Goal: Transaction & Acquisition: Purchase product/service

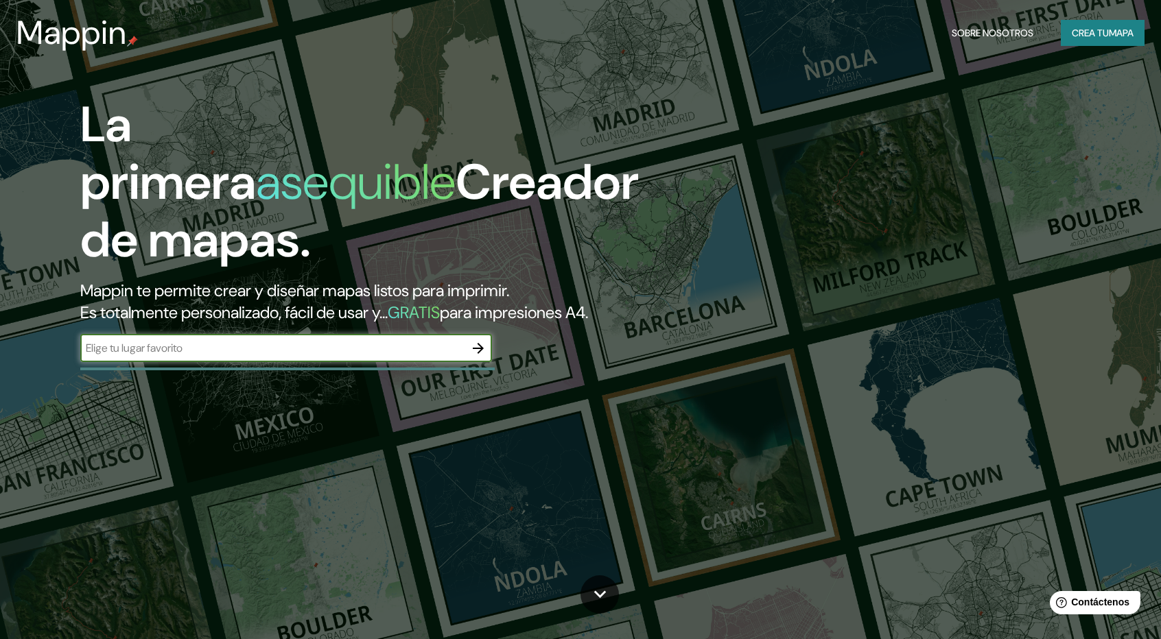
click at [461, 367] on div "La primera asequible Creador de mapas. Mappin te permite crear y diseñar mapas …" at bounding box center [370, 236] width 696 height 280
click at [451, 342] on input "text" at bounding box center [272, 348] width 384 height 16
click at [479, 345] on icon "button" at bounding box center [478, 348] width 11 height 11
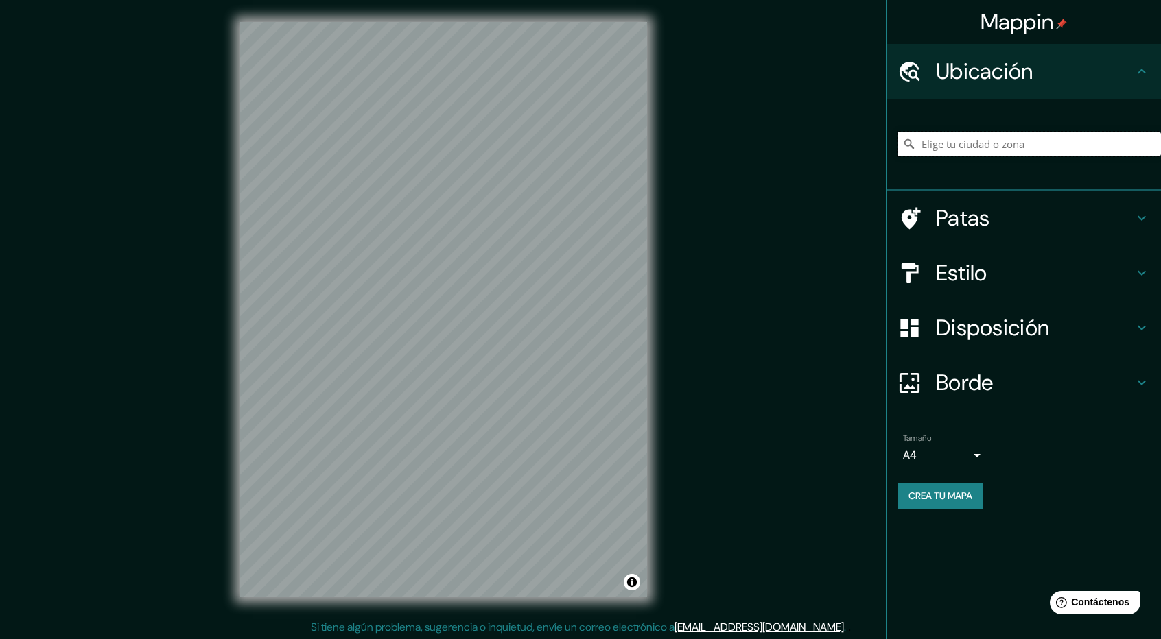
click at [984, 151] on input "Elige tu ciudad o zona" at bounding box center [1028, 144] width 263 height 25
click at [981, 151] on input "Elige tu ciudad o zona" at bounding box center [1028, 144] width 263 height 25
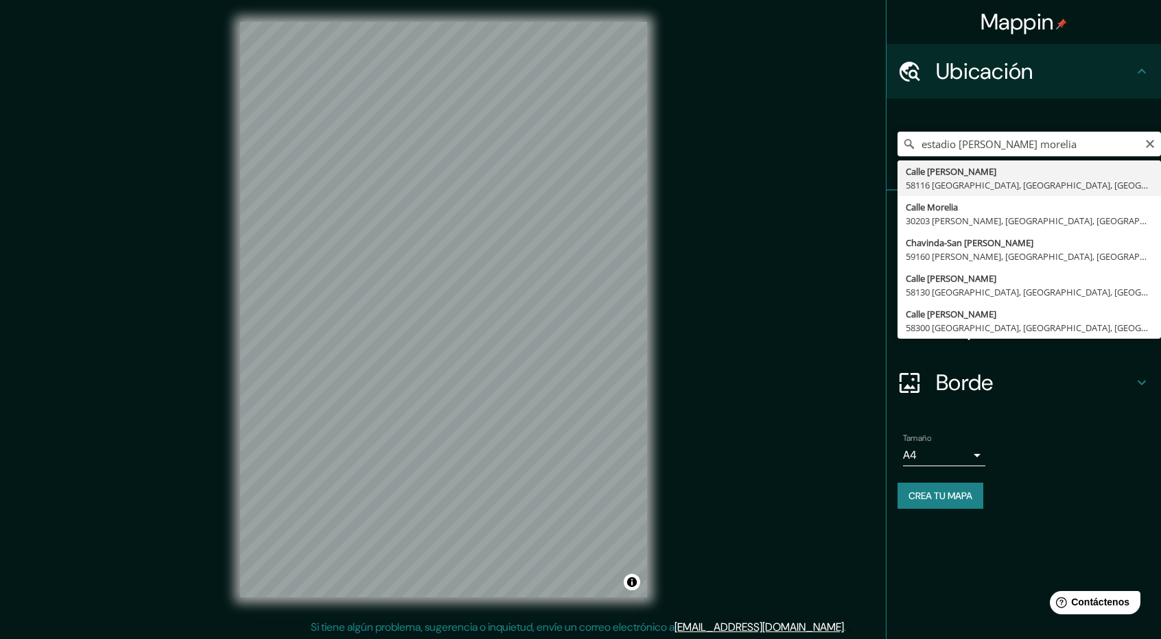
type input "Calle Venustiano Carranza, 58116 Morelia, Michoacán, México"
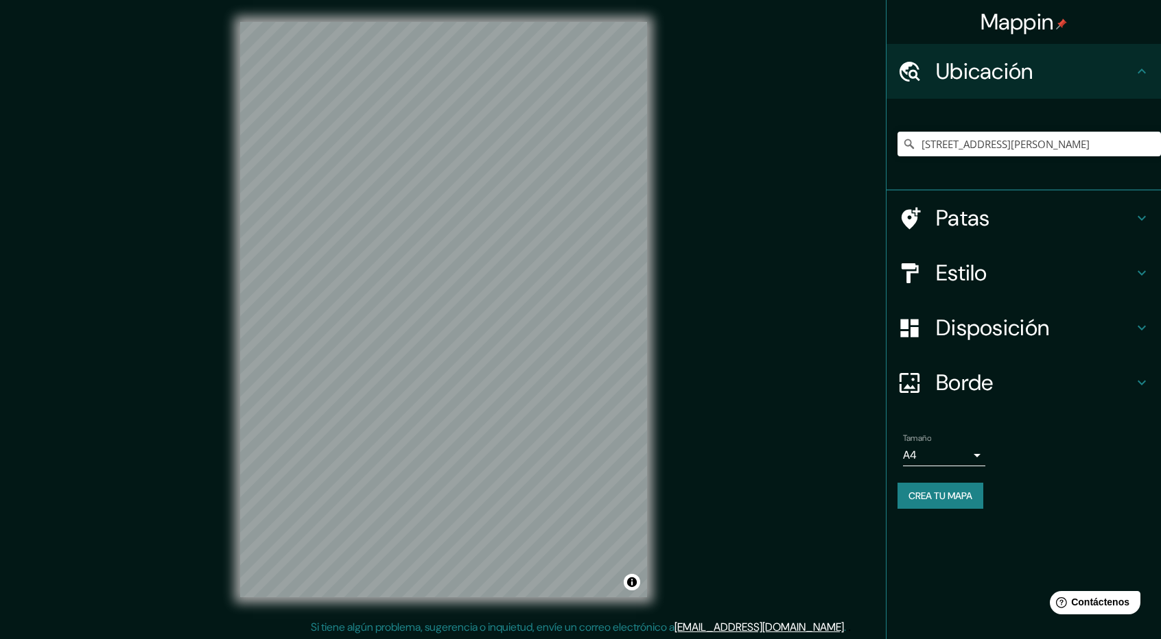
click at [1119, 216] on h4 "Patas" at bounding box center [1035, 217] width 198 height 27
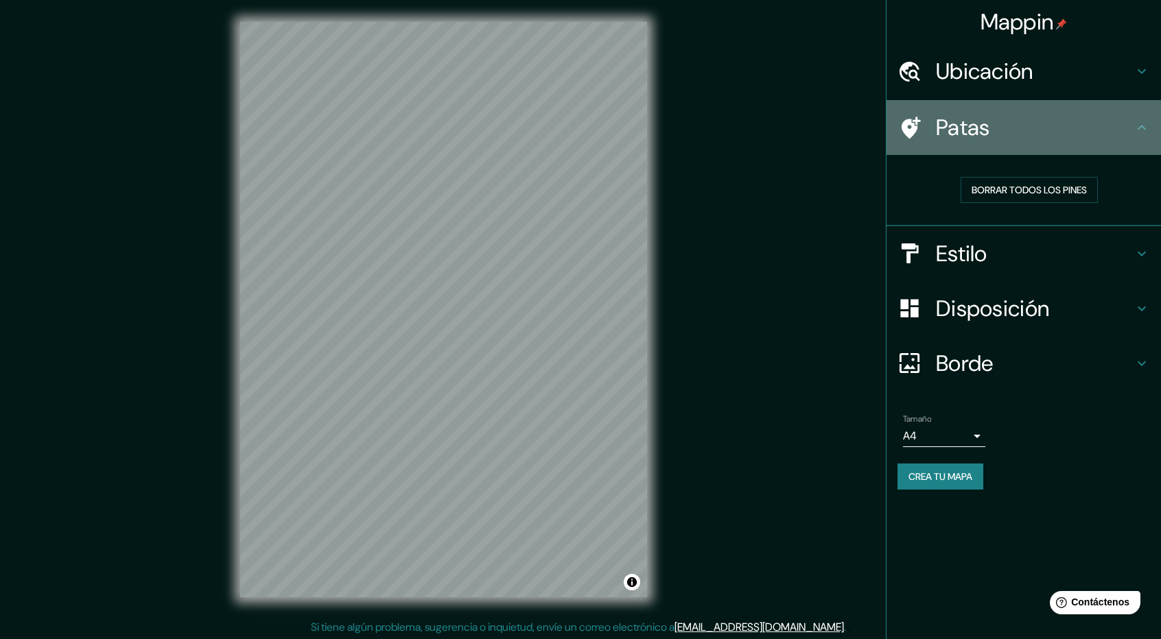
click at [1126, 136] on h4 "Patas" at bounding box center [1035, 127] width 198 height 27
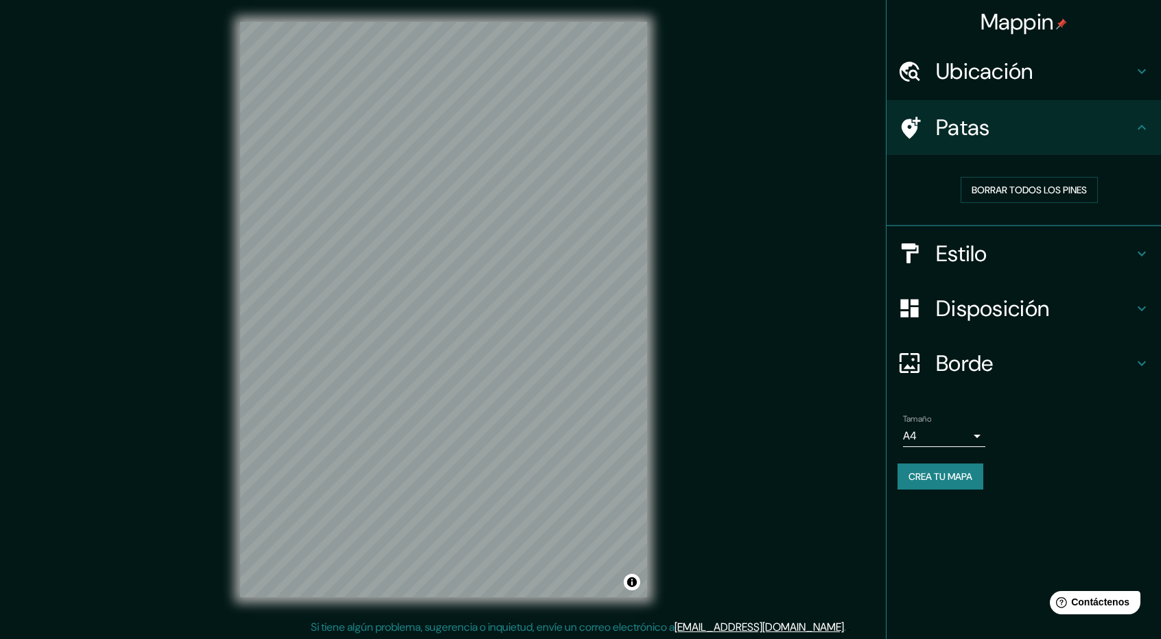
click at [1122, 253] on h4 "Estilo" at bounding box center [1035, 253] width 198 height 27
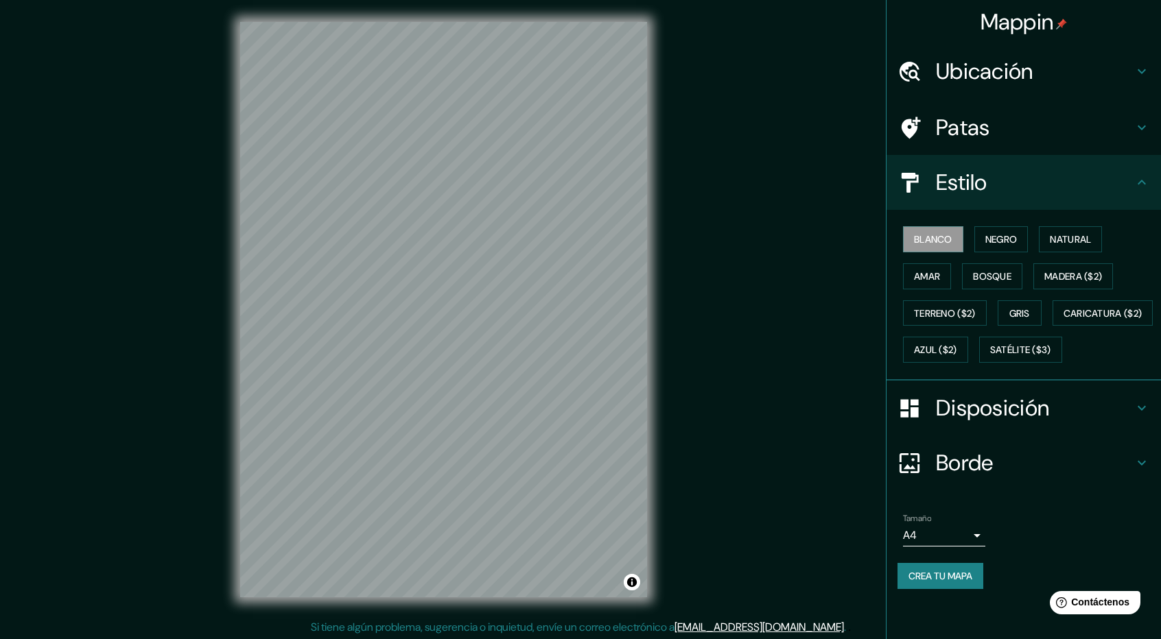
click at [974, 237] on div "Blanco Negro Natural Amar Bosque Madera ($2) Terreno ($2) Gris Caricatura ($2) …" at bounding box center [1028, 294] width 263 height 147
click at [1021, 230] on button "Negro" at bounding box center [1001, 239] width 54 height 26
click at [1044, 239] on button "Natural" at bounding box center [1069, 239] width 63 height 26
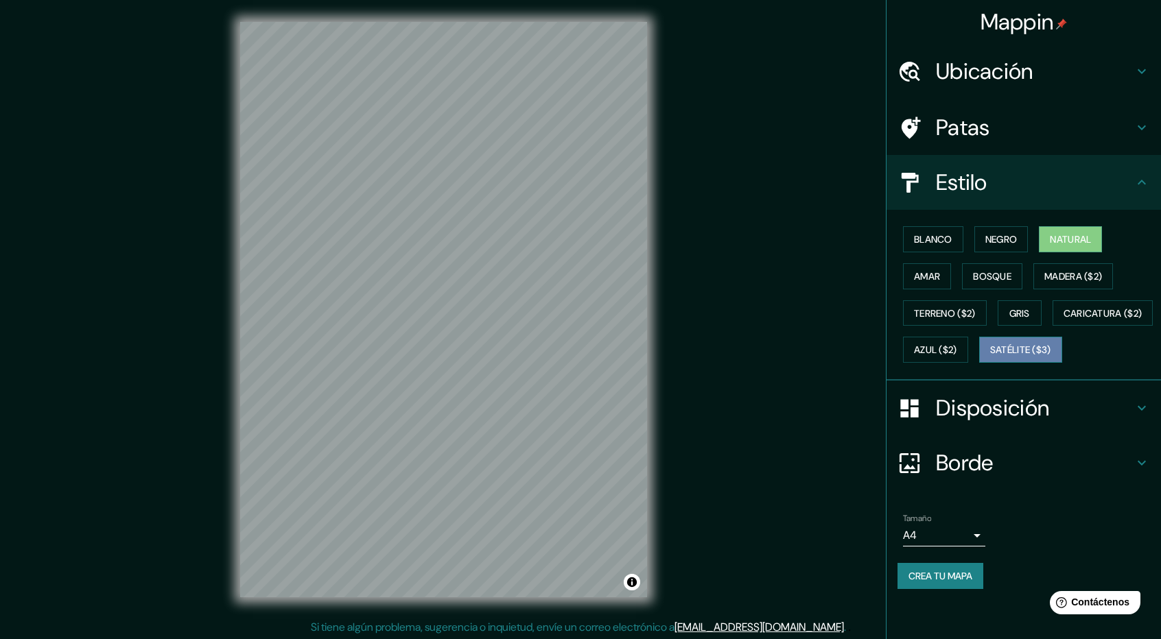
click at [990, 357] on font "Satélite ($3)" at bounding box center [1020, 350] width 61 height 12
click at [947, 281] on button "Amar" at bounding box center [927, 276] width 48 height 26
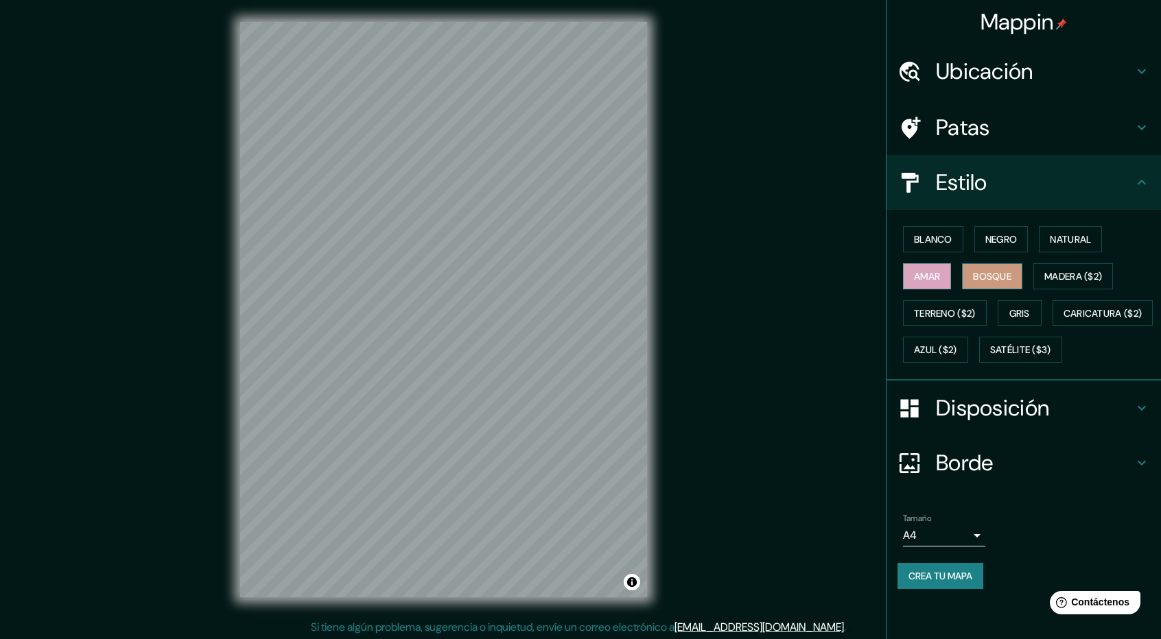
click at [996, 279] on font "Bosque" at bounding box center [992, 276] width 38 height 12
click at [938, 247] on font "Blanco" at bounding box center [933, 239] width 38 height 18
click at [998, 238] on font "Negro" at bounding box center [1001, 239] width 32 height 12
click at [1054, 241] on font "Natural" at bounding box center [1069, 239] width 41 height 12
click at [947, 281] on button "Amar" at bounding box center [927, 276] width 48 height 26
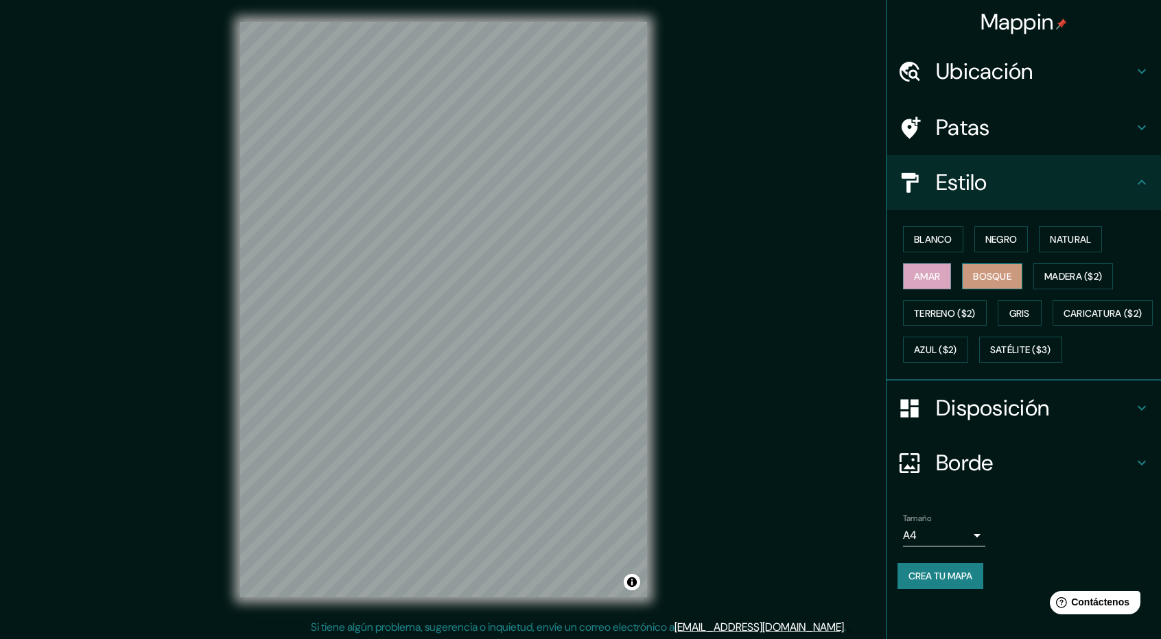
click at [989, 276] on font "Bosque" at bounding box center [992, 276] width 38 height 12
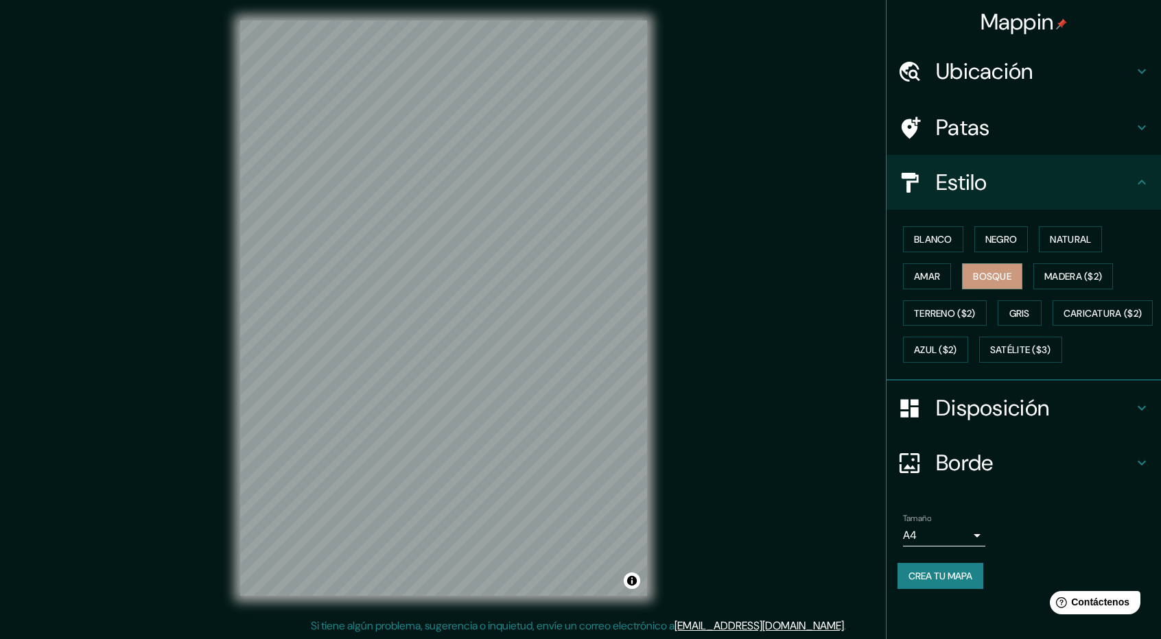
scroll to position [1, 0]
click at [1094, 120] on h4 "Patas" at bounding box center [1035, 127] width 198 height 27
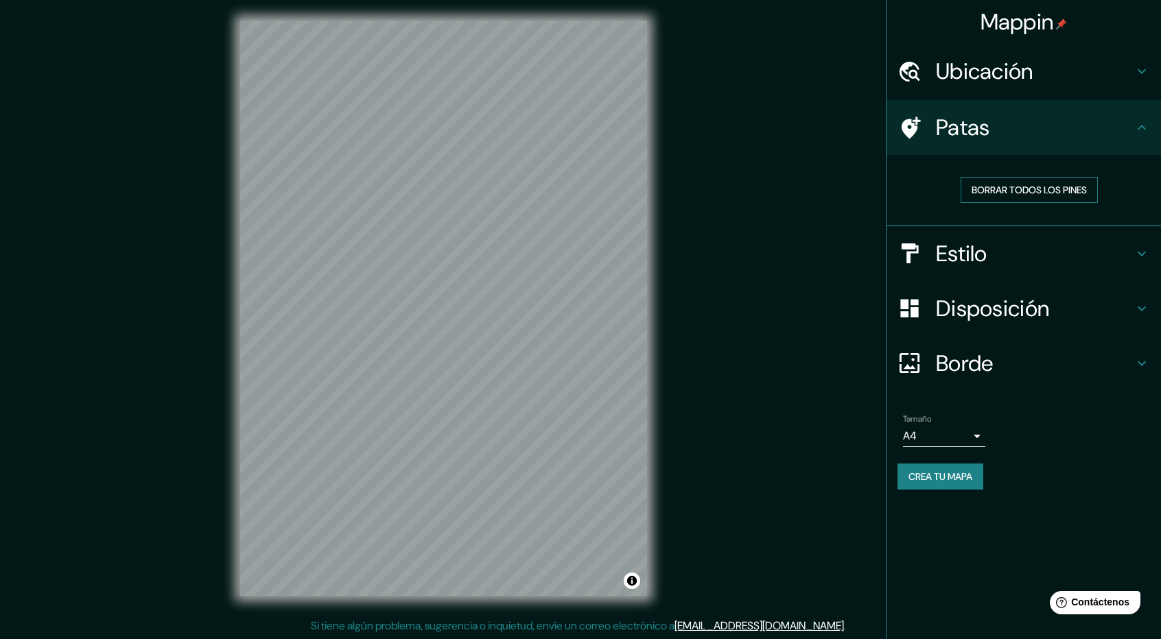
click at [1051, 185] on font "Borrar todos los pines" at bounding box center [1028, 190] width 115 height 12
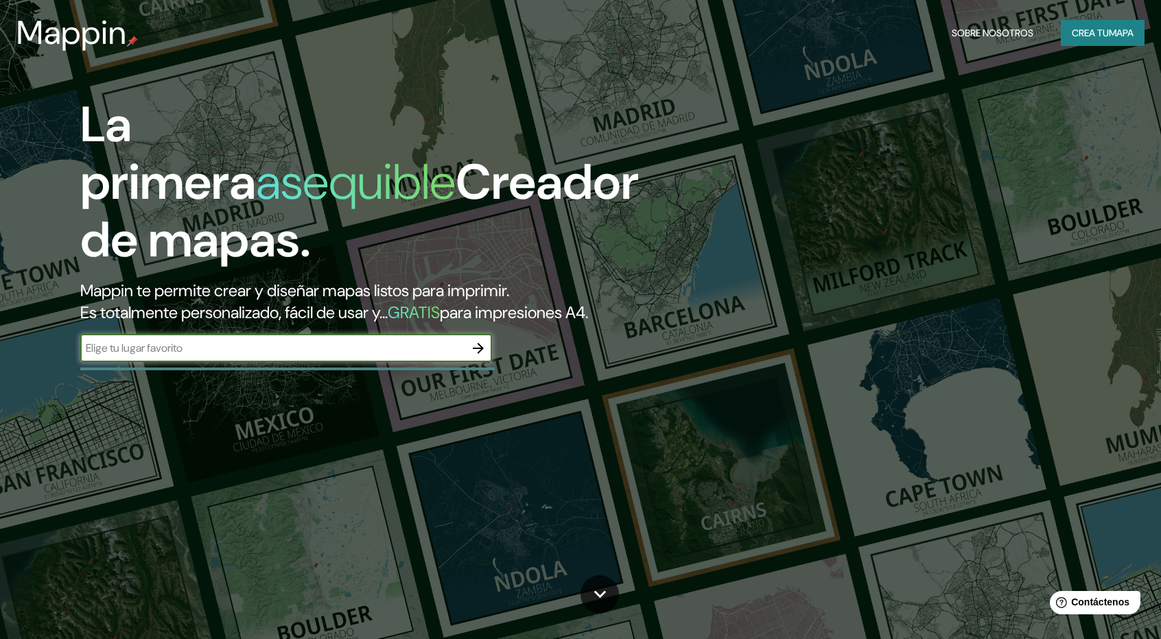
click at [1095, 32] on font "Crea tu" at bounding box center [1089, 33] width 37 height 12
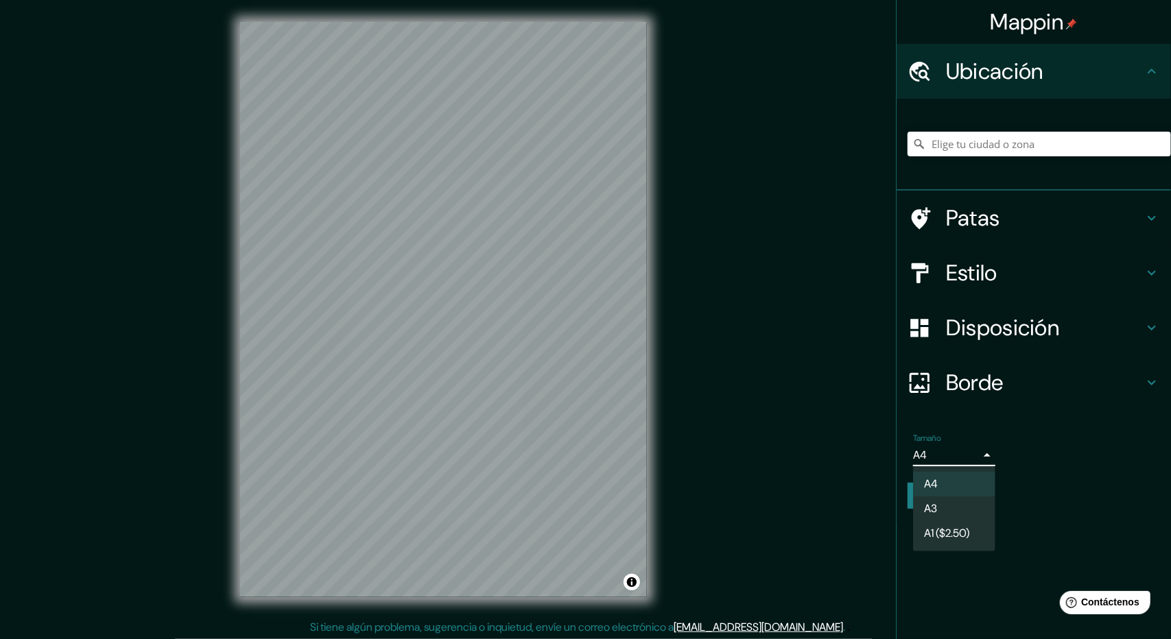
click at [970, 460] on body "Mappin Ubicación Patas Estilo Disposición Borde Elige un borde. Consejo : puede…" at bounding box center [585, 319] width 1171 height 639
click at [958, 509] on li "A3" at bounding box center [954, 509] width 82 height 25
click at [966, 455] on body "Mappin Ubicación Patas Estilo Disposición Borde Elige un borde. Consejo : puede…" at bounding box center [585, 319] width 1171 height 639
click at [955, 477] on li "A4" at bounding box center [954, 484] width 82 height 25
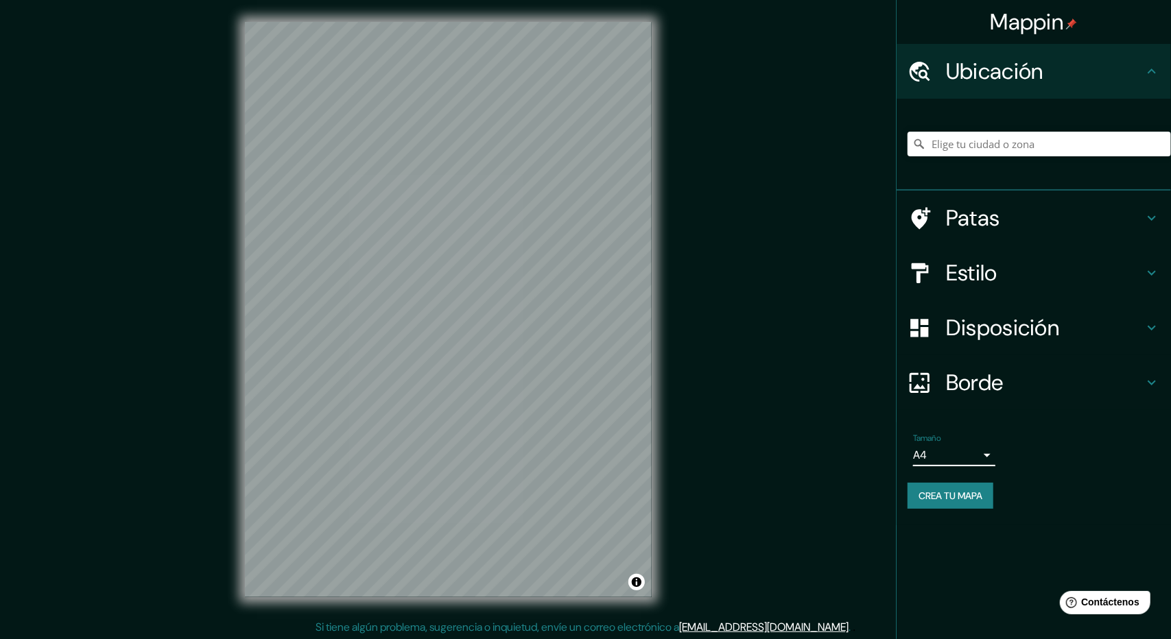
click at [962, 462] on body "Mappin Ubicación Patas Estilo Disposición Borde Elige un borde. Consejo : puede…" at bounding box center [585, 319] width 1171 height 639
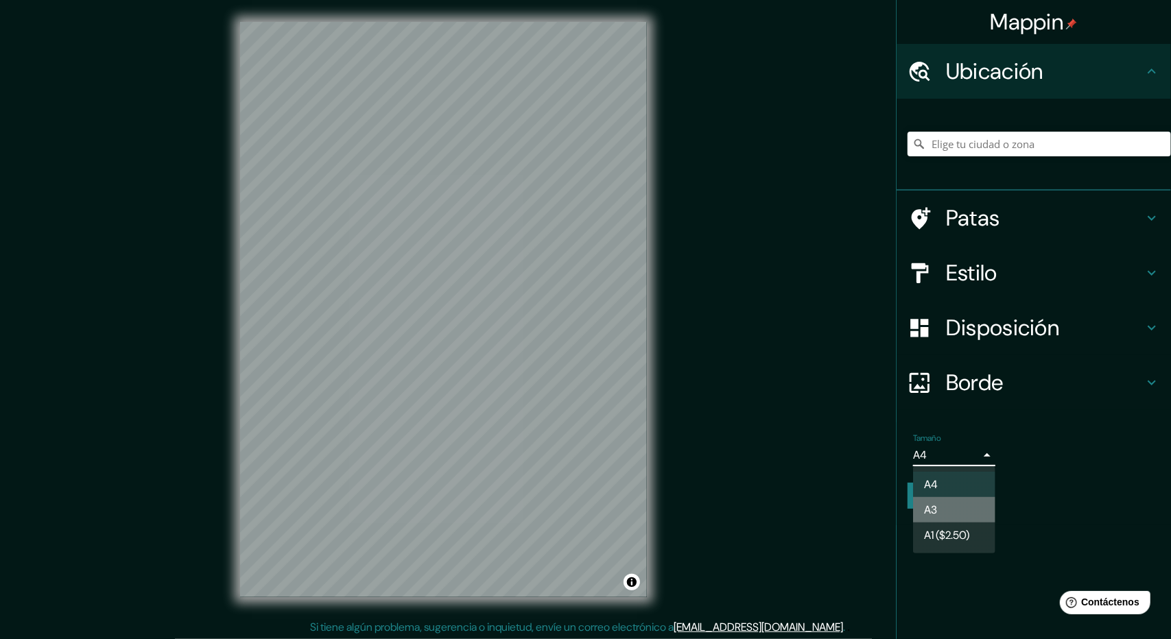
click at [953, 504] on li "A3" at bounding box center [954, 509] width 82 height 25
click at [981, 448] on body "Mappin Ubicación Patas Estilo Disposición Borde Elige un borde. Consejo : puede…" at bounding box center [585, 319] width 1171 height 639
click at [974, 482] on li "A4" at bounding box center [954, 484] width 82 height 25
type input "single"
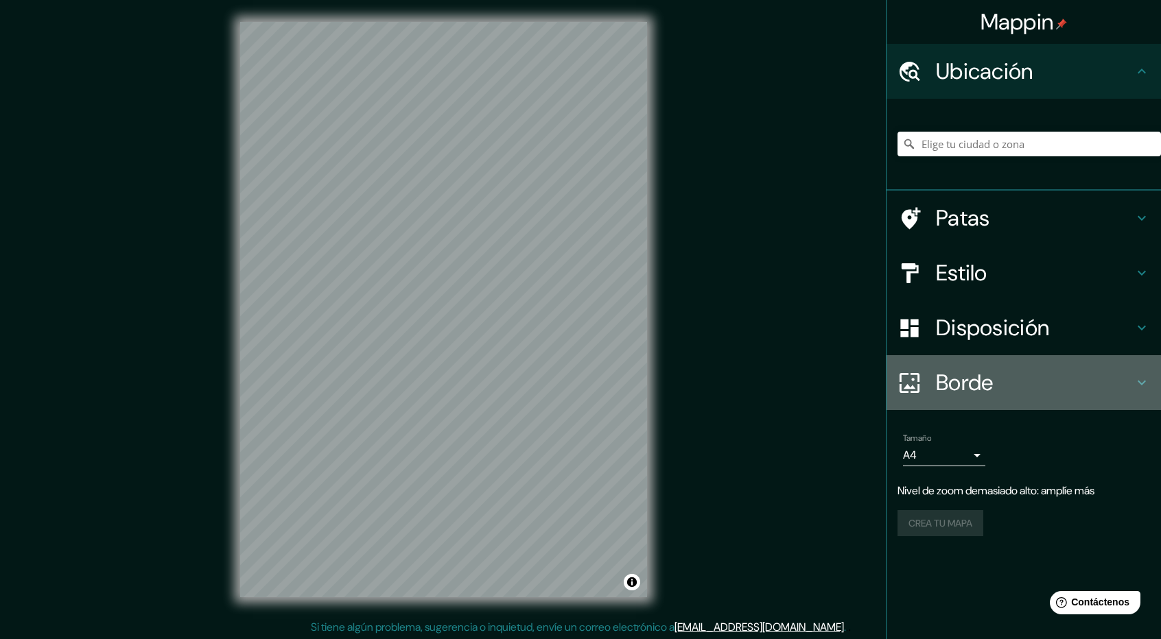
click at [965, 394] on font "Borde" at bounding box center [965, 382] width 58 height 29
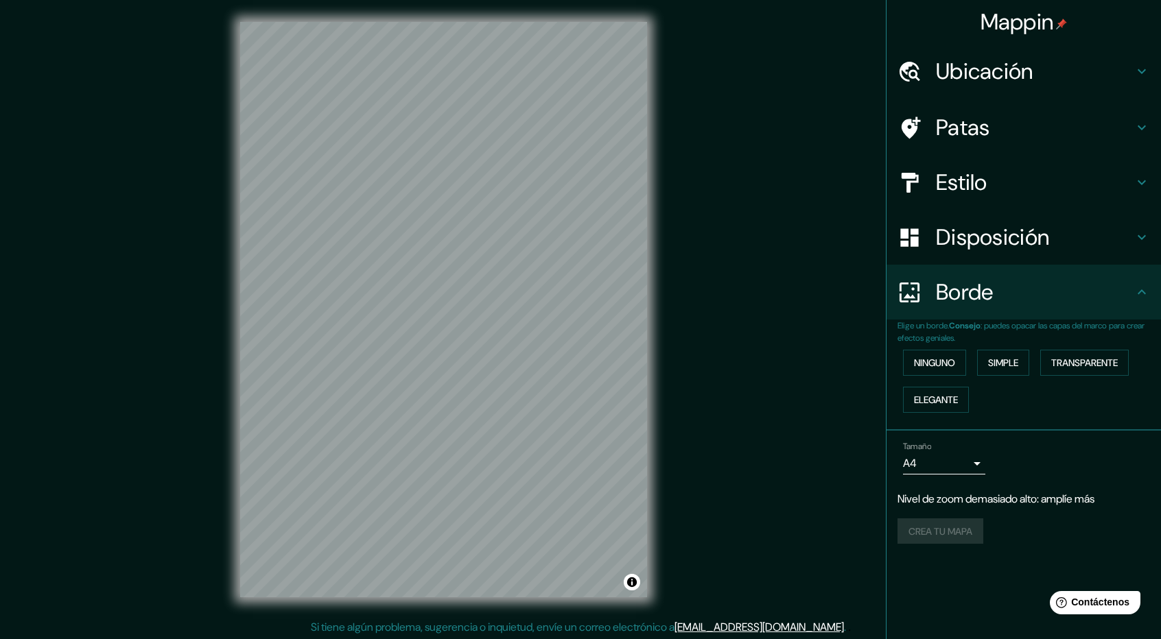
click at [1030, 85] on font "Ubicación" at bounding box center [984, 71] width 97 height 29
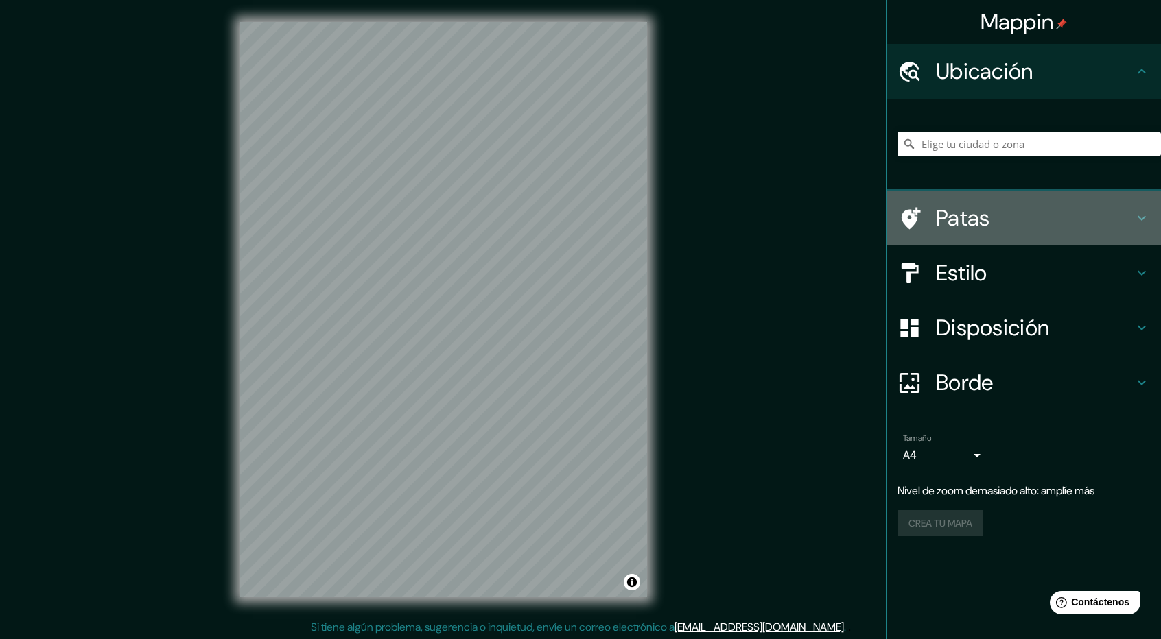
click at [1016, 200] on div "Patas" at bounding box center [1023, 218] width 274 height 55
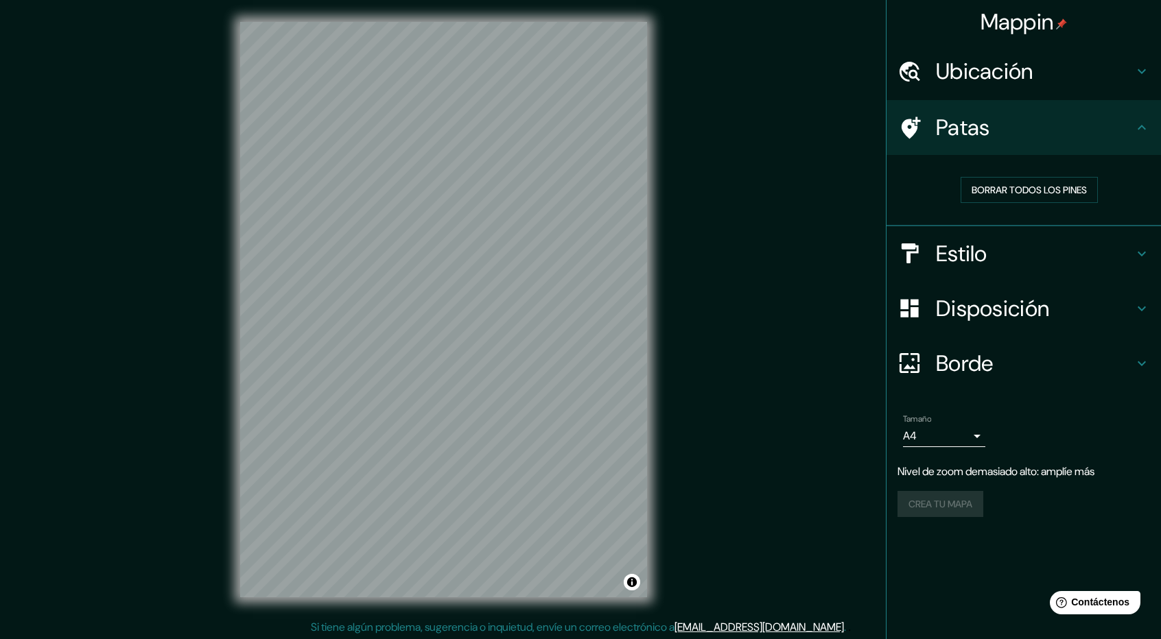
click at [1011, 265] on h4 "Estilo" at bounding box center [1035, 253] width 198 height 27
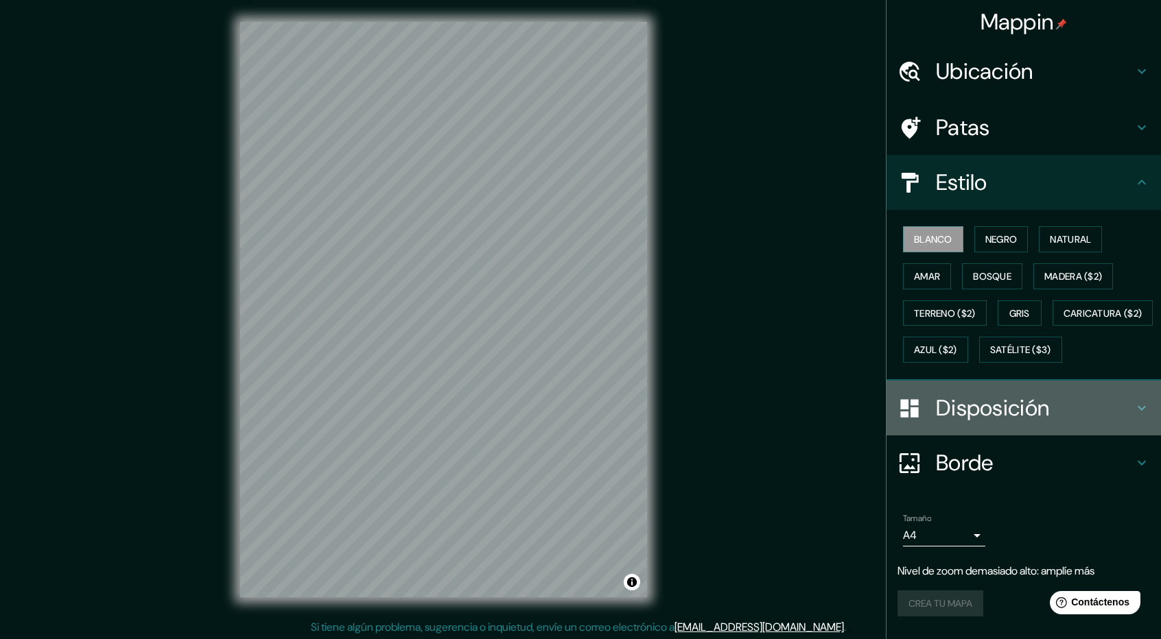
click at [931, 436] on div "Disposición" at bounding box center [1023, 408] width 274 height 55
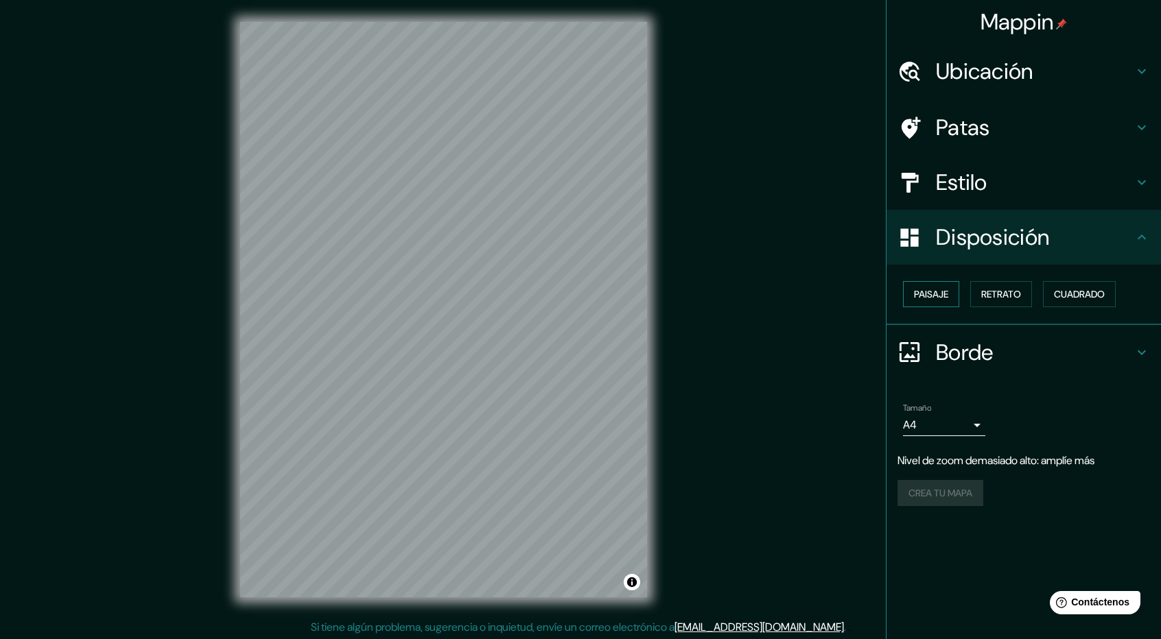
click at [930, 289] on font "Paisaje" at bounding box center [931, 294] width 34 height 12
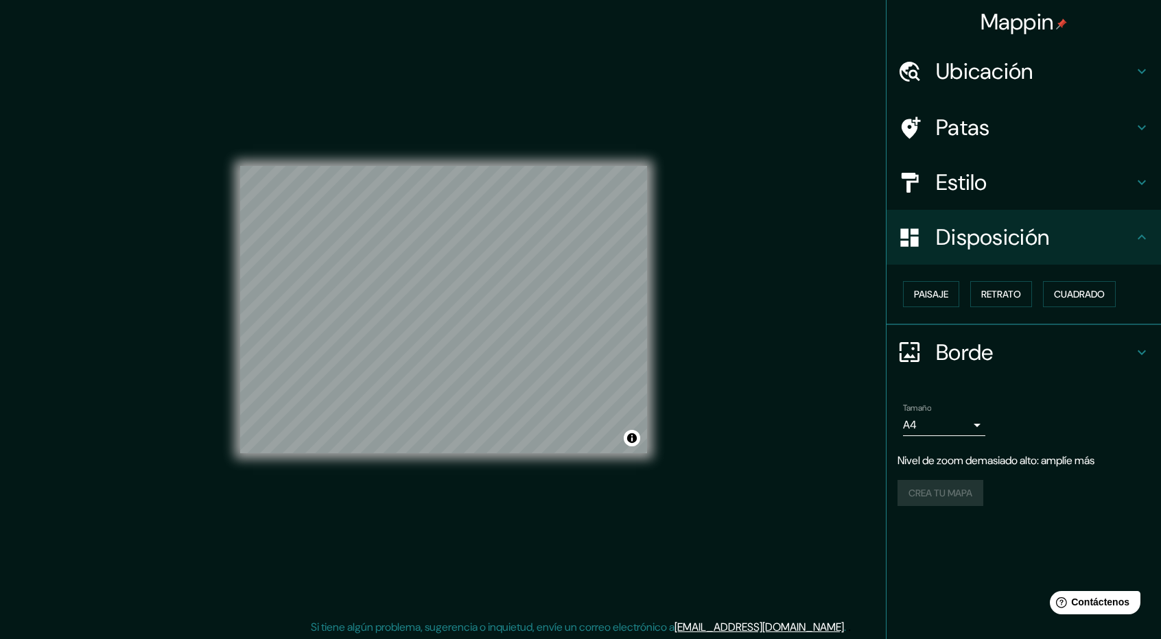
click at [985, 308] on div "Paisaje Retrato Cuadrado" at bounding box center [1028, 294] width 263 height 37
click at [1007, 314] on div "Paisaje Retrato Cuadrado" at bounding box center [1023, 295] width 274 height 60
click at [1021, 285] on font "Retrato" at bounding box center [1001, 294] width 40 height 18
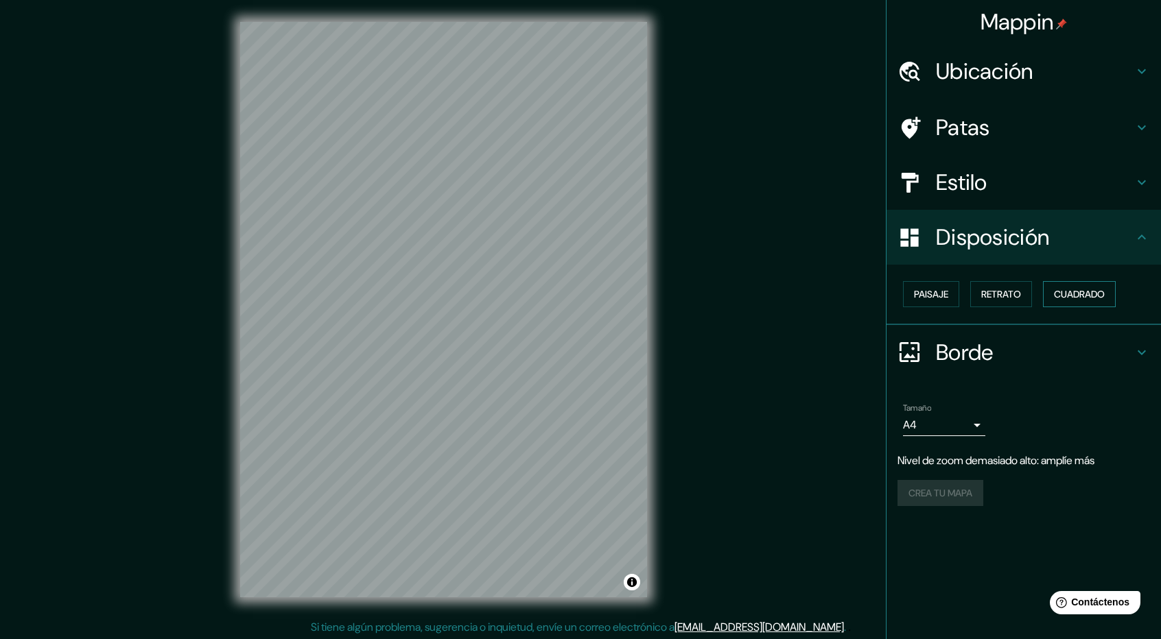
click at [1074, 294] on font "Cuadrado" at bounding box center [1079, 294] width 51 height 12
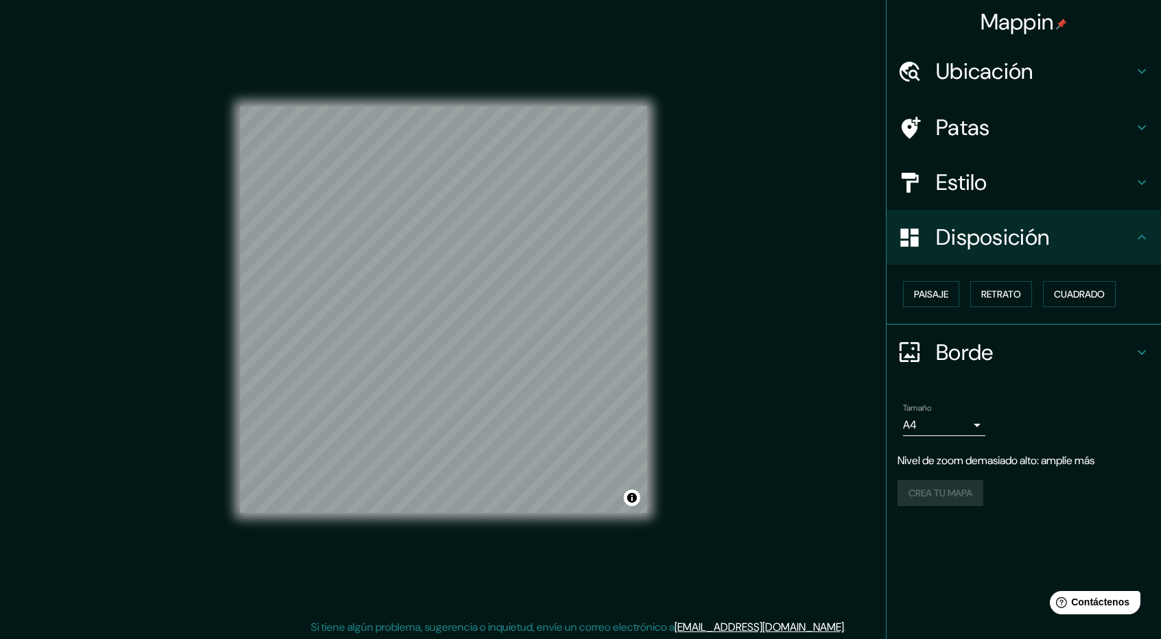
scroll to position [1, 0]
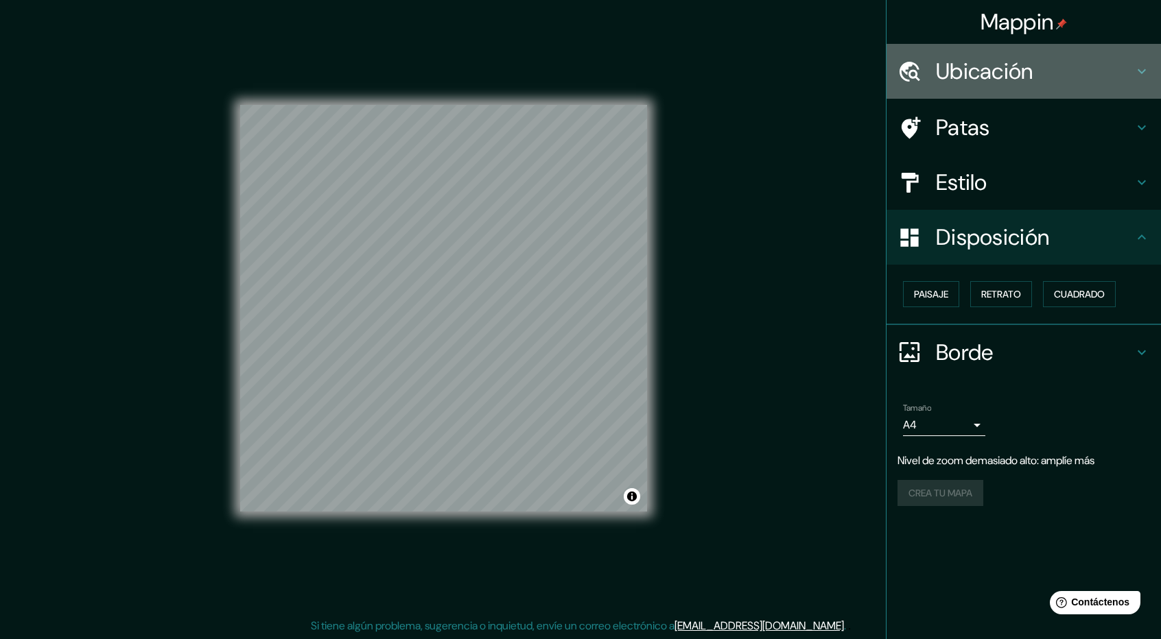
click at [1007, 61] on font "Ubicación" at bounding box center [984, 71] width 97 height 29
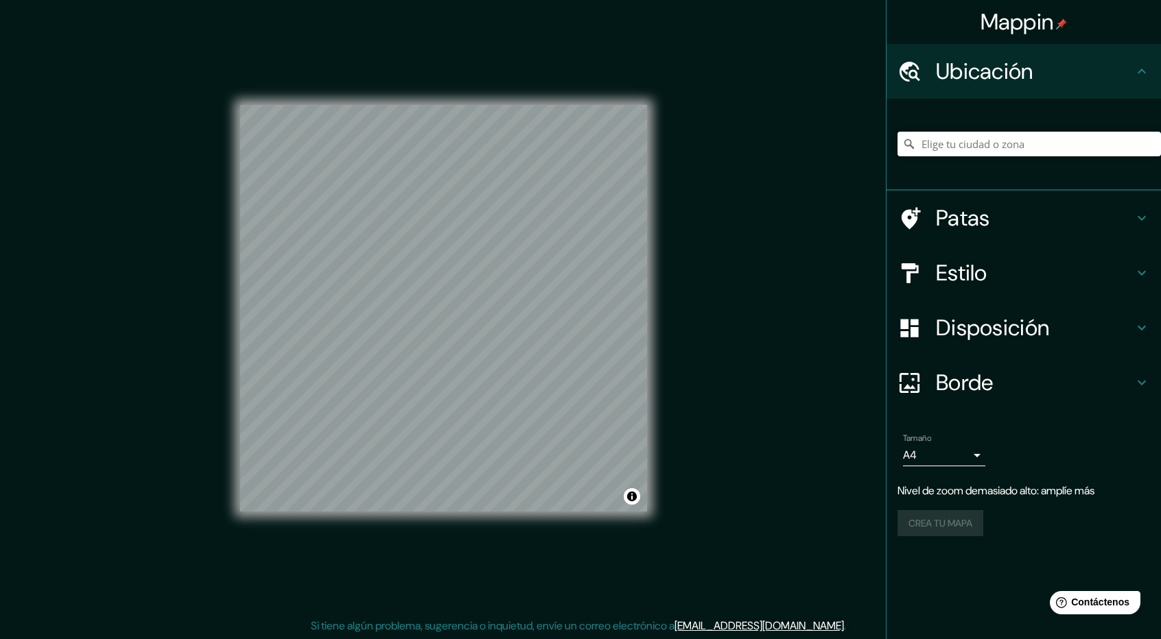
click at [963, 142] on input "Elige tu ciudad o zona" at bounding box center [1028, 144] width 263 height 25
click at [1080, 142] on input "Morelia, [GEOGRAPHIC_DATA], [GEOGRAPHIC_DATA]" at bounding box center [1028, 144] width 263 height 25
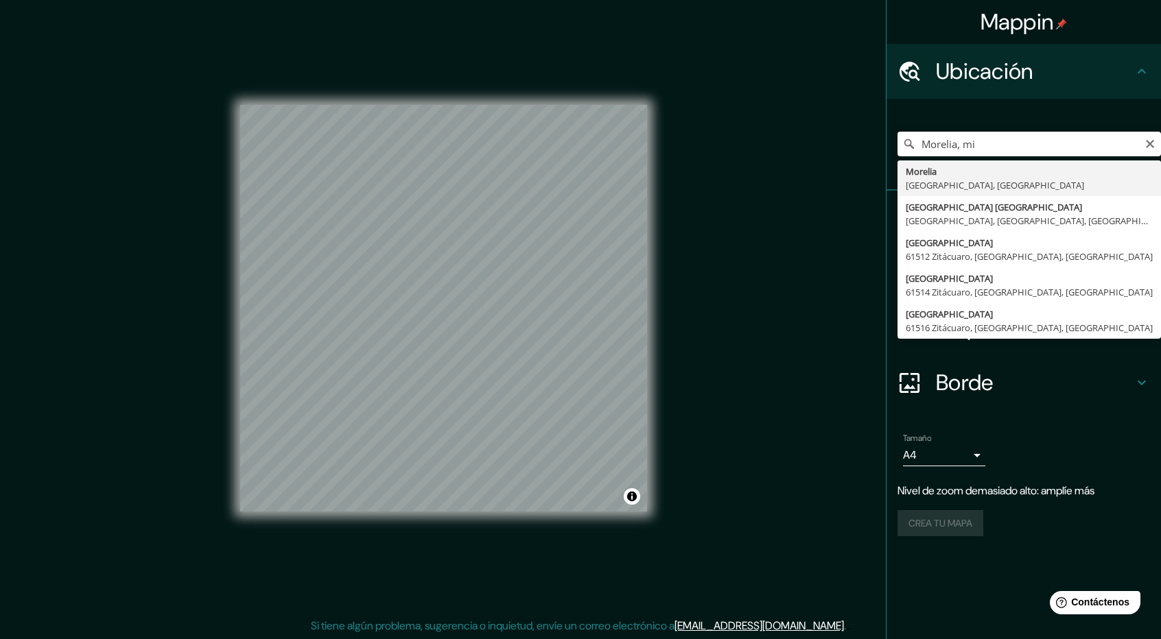
type input "[GEOGRAPHIC_DATA], [GEOGRAPHIC_DATA], [GEOGRAPHIC_DATA]"
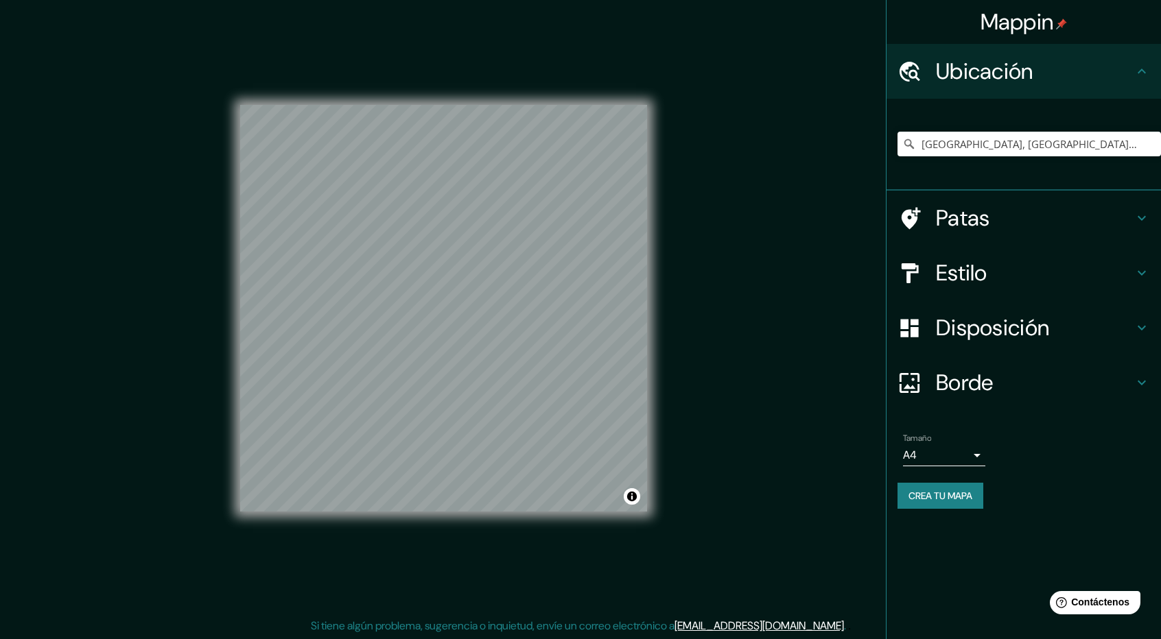
scroll to position [0, 0]
click at [1058, 261] on h4 "Estilo" at bounding box center [1035, 272] width 198 height 27
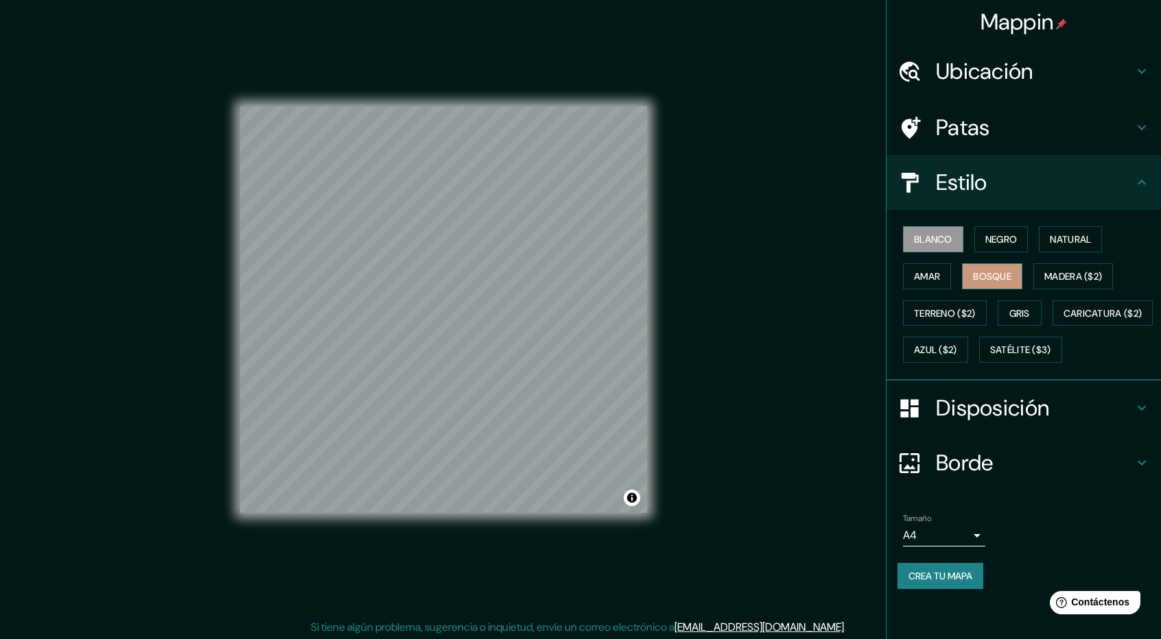
click at [990, 278] on font "Bosque" at bounding box center [992, 276] width 38 height 12
